Goal: Navigation & Orientation: Find specific page/section

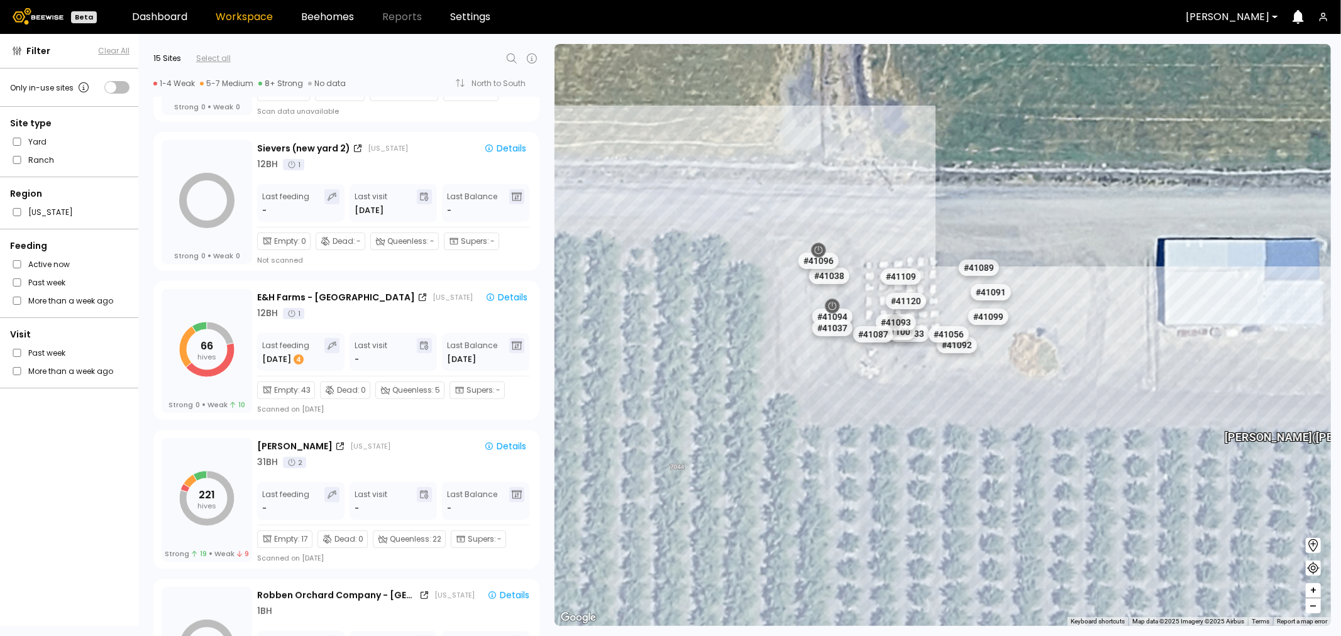
scroll to position [279, 0]
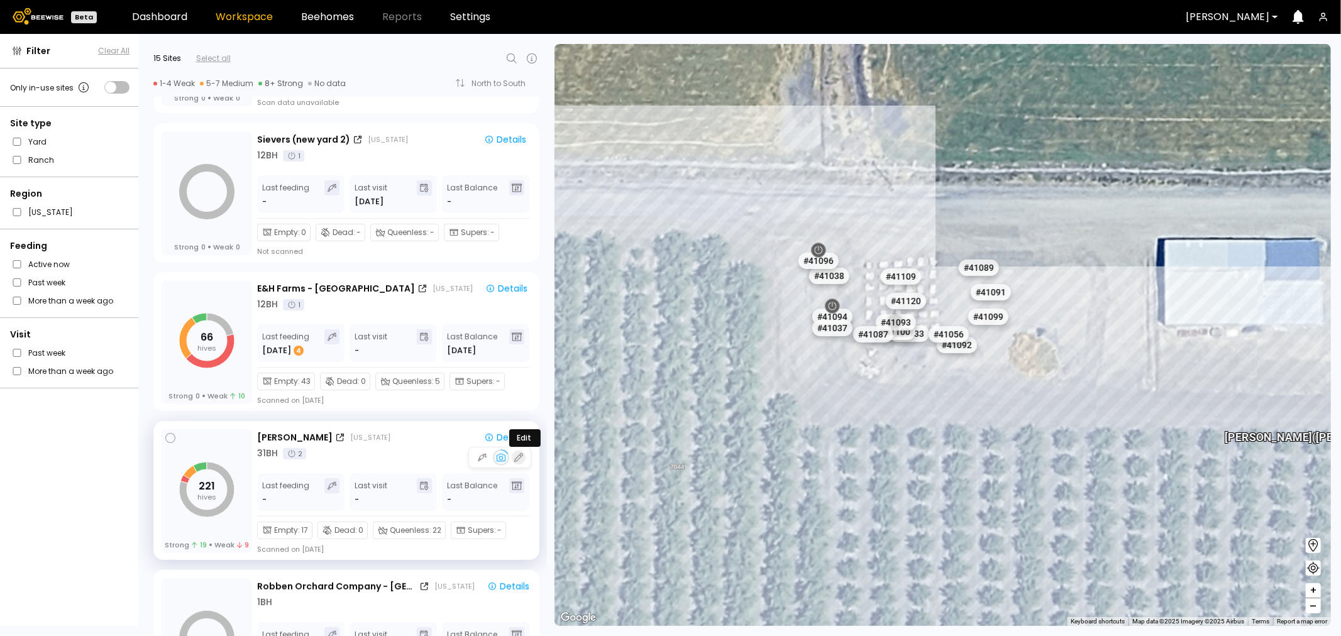
click at [518, 458] on icon "button" at bounding box center [518, 457] width 11 height 11
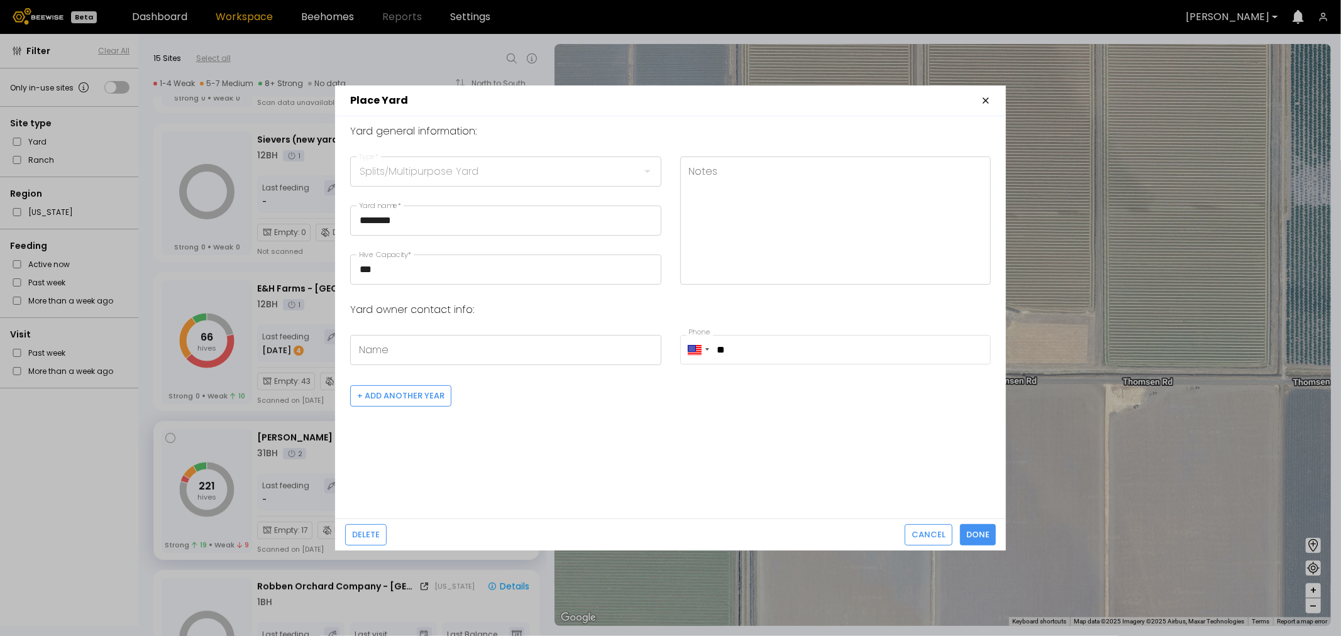
click at [979, 97] on header "Place Yard" at bounding box center [670, 101] width 671 height 31
click at [981, 103] on icon "button" at bounding box center [986, 101] width 10 height 10
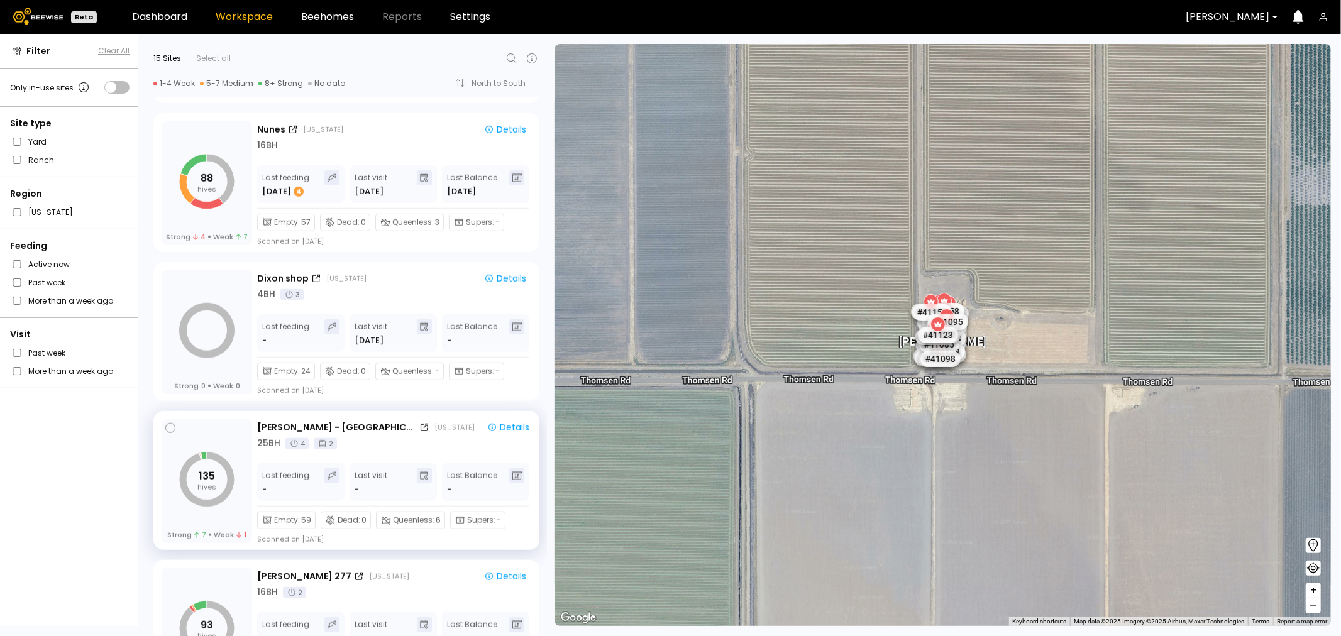
scroll to position [908, 0]
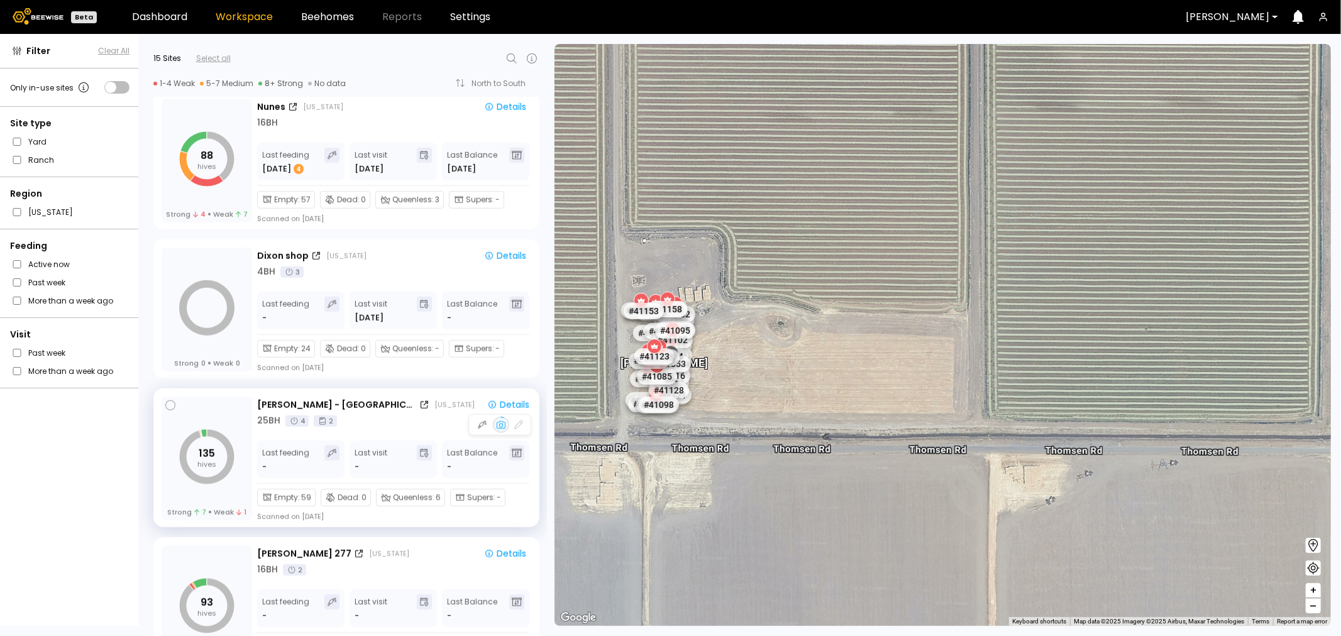
click at [412, 424] on div "25 BH 4 2" at bounding box center [395, 420] width 277 height 13
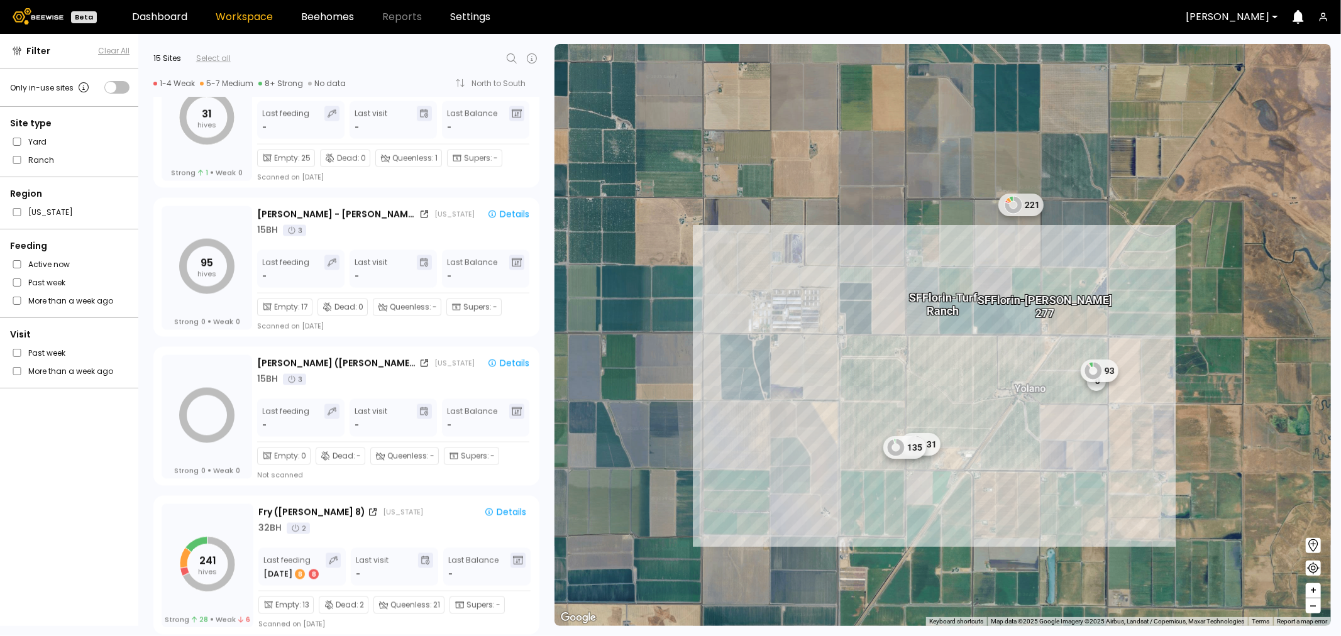
scroll to position [1706, 0]
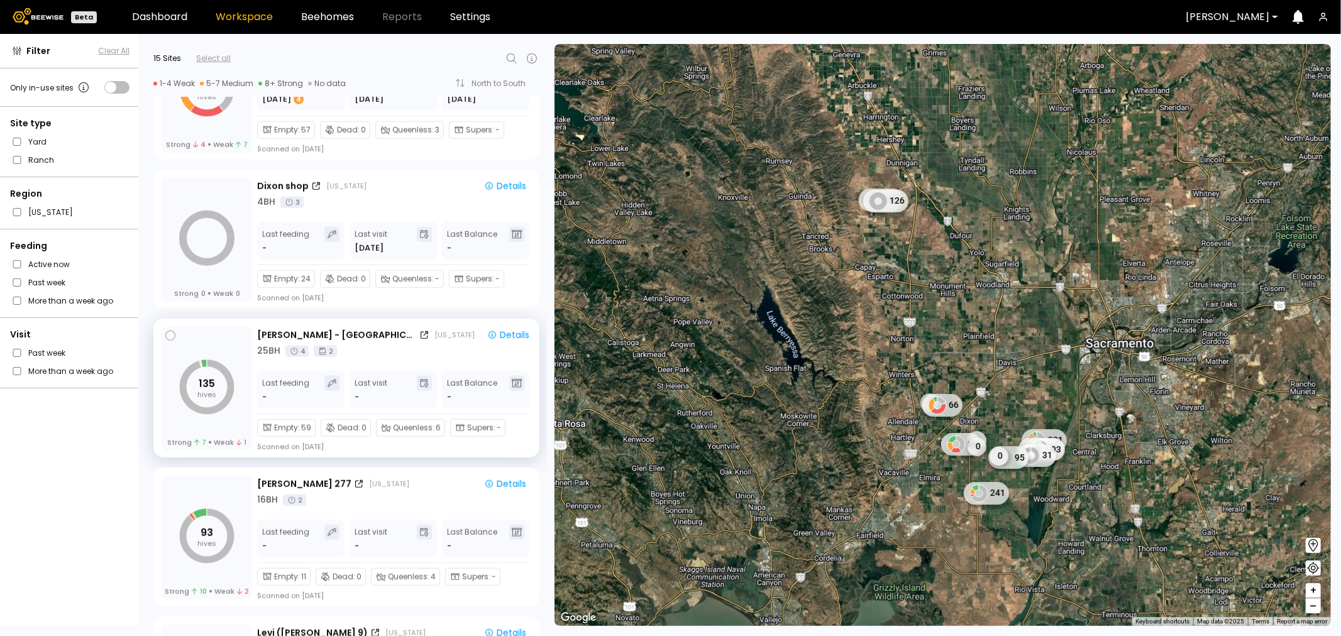
scroll to position [1047, 0]
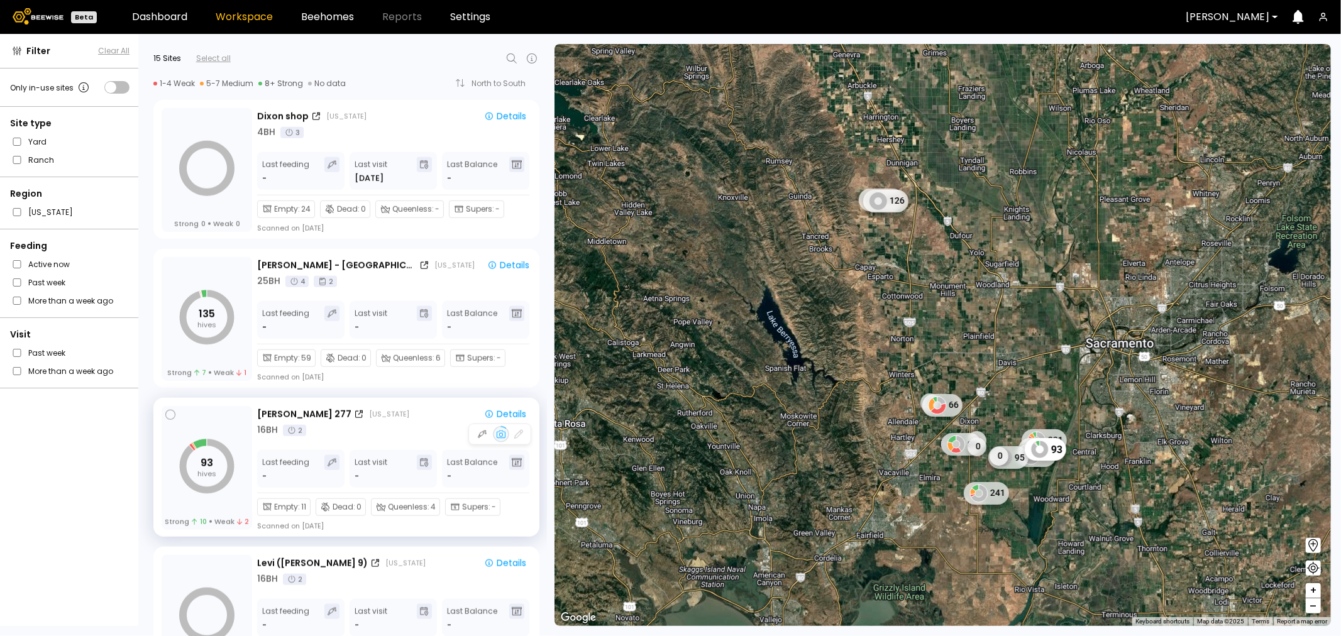
click at [340, 431] on div "16 BH 2" at bounding box center [394, 430] width 274 height 13
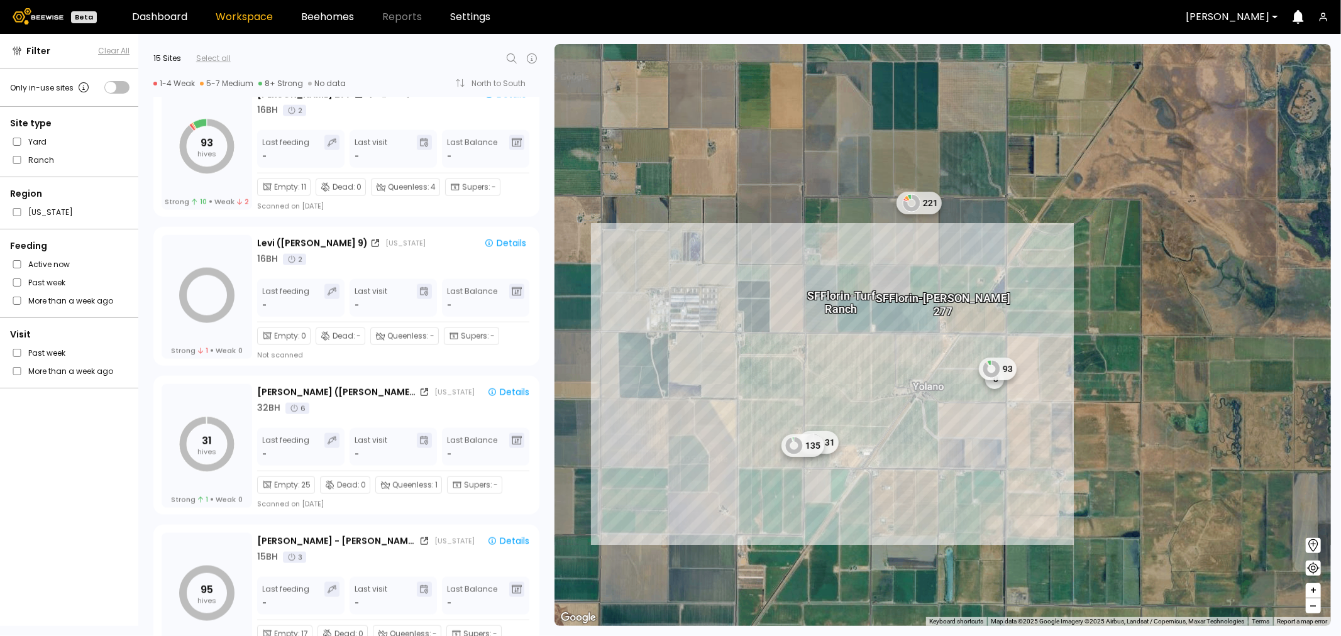
scroll to position [1397, 0]
